Goal: Task Accomplishment & Management: Use online tool/utility

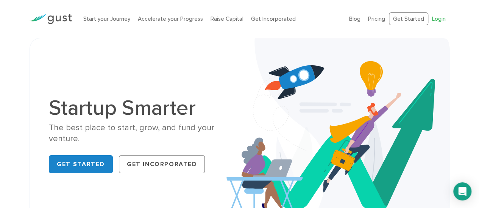
click at [444, 19] on link "Login" at bounding box center [439, 19] width 14 height 7
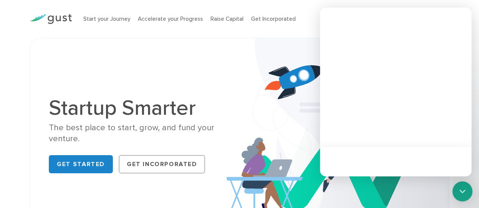
click at [458, 189] on icon "Open Intercom Messenger" at bounding box center [462, 192] width 10 height 10
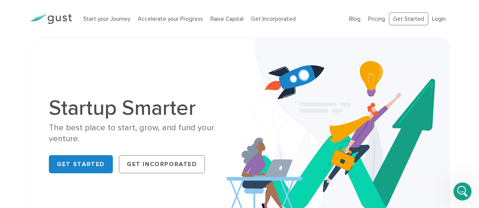
click at [458, 189] on icon "Open Intercom Messenger" at bounding box center [462, 192] width 12 height 12
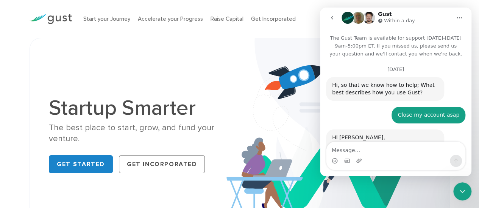
scroll to position [493, 0]
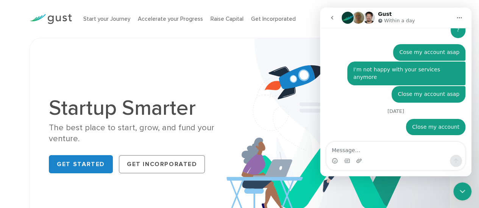
click at [367, 151] on textarea "Message…" at bounding box center [395, 148] width 138 height 13
